Goal: Task Accomplishment & Management: Complete application form

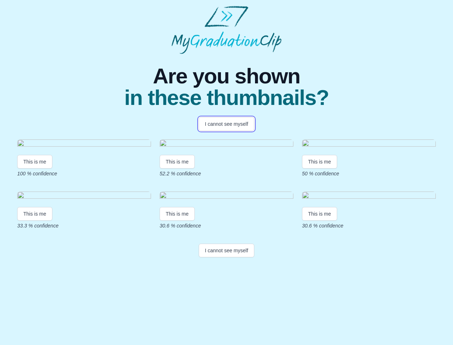
click at [227, 124] on button "I cannot see myself" at bounding box center [227, 124] width 56 height 14
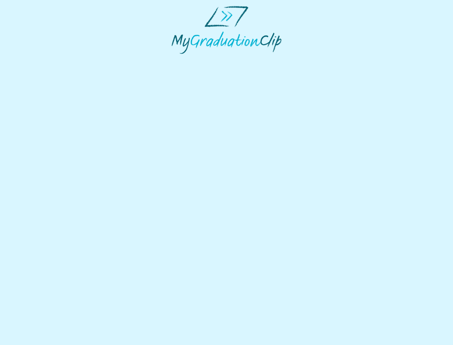
click at [35, 60] on html at bounding box center [226, 30] width 453 height 60
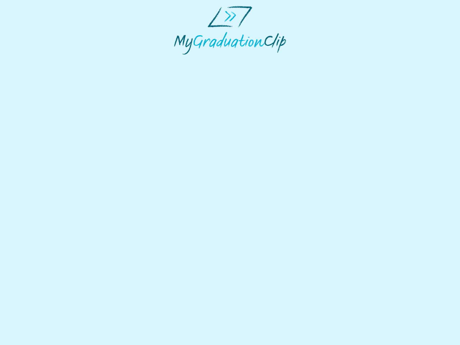
click at [178, 60] on html at bounding box center [230, 30] width 460 height 60
click at [322, 60] on html at bounding box center [230, 30] width 460 height 60
click at [35, 60] on html at bounding box center [230, 30] width 460 height 60
click at [178, 60] on html at bounding box center [230, 30] width 460 height 60
click at [322, 60] on html at bounding box center [230, 30] width 460 height 60
